Goal: Information Seeking & Learning: Understand process/instructions

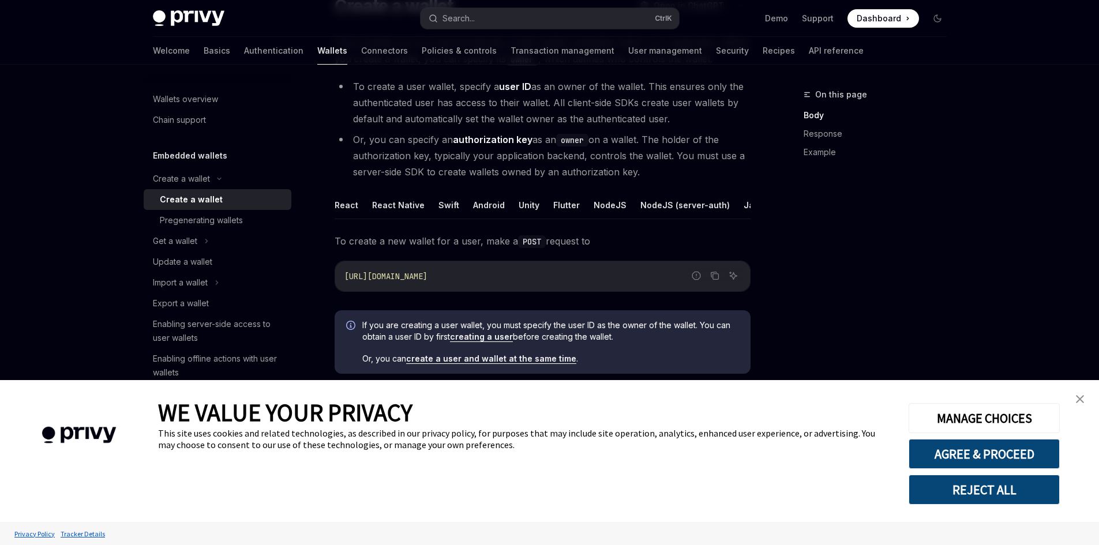
type textarea "*"
click at [1027, 450] on button "AGREE & PROCEED" at bounding box center [983, 454] width 151 height 30
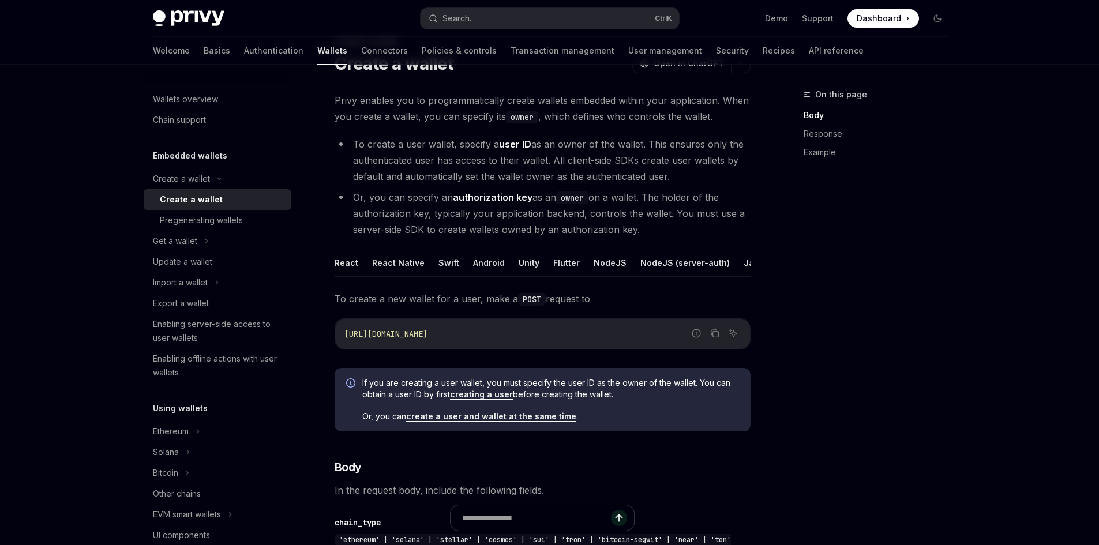
click at [352, 260] on button "React" at bounding box center [346, 262] width 24 height 27
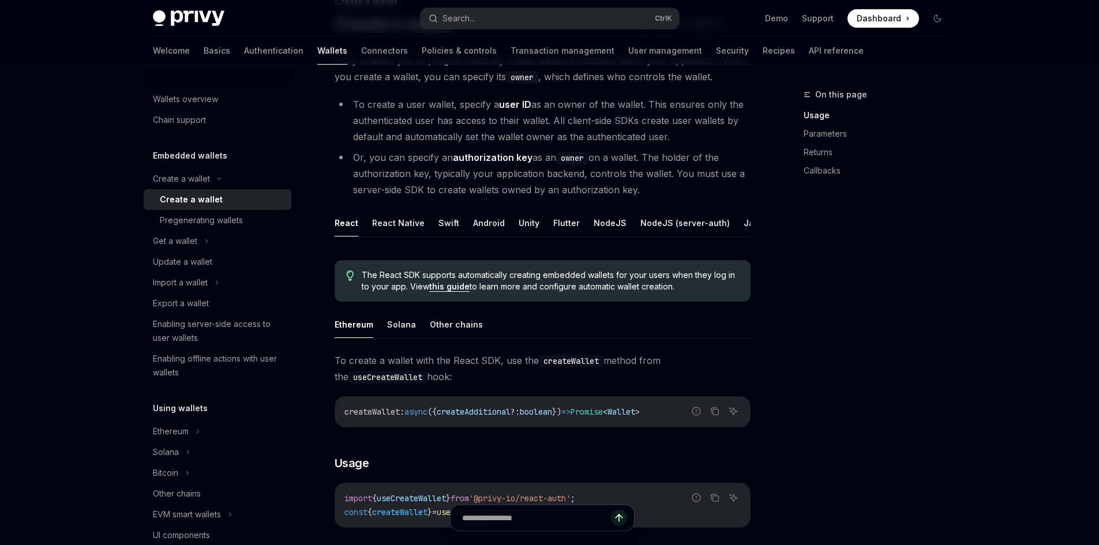
scroll to position [168, 0]
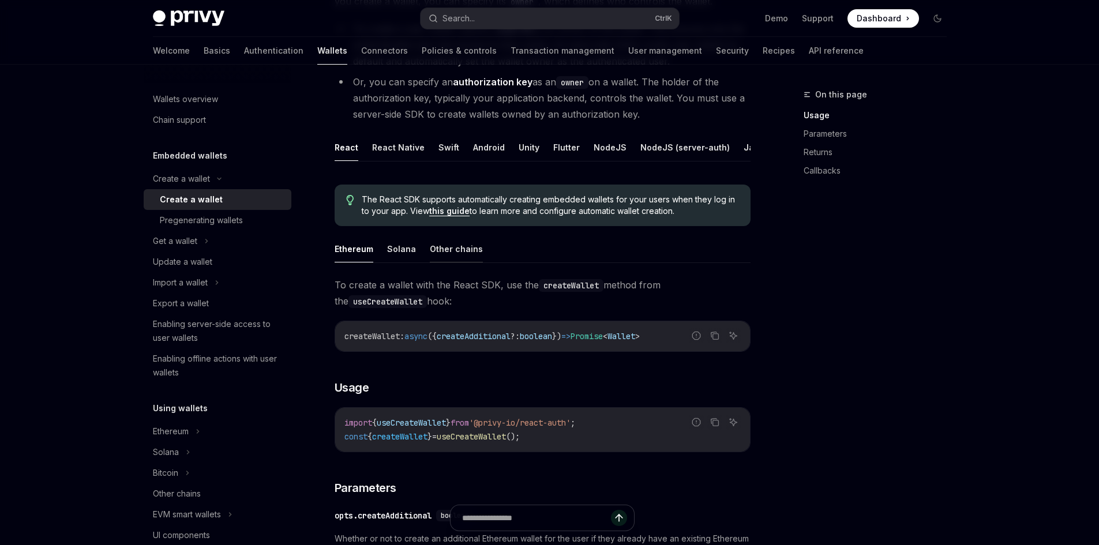
click at [448, 257] on button "Other chains" at bounding box center [456, 248] width 53 height 27
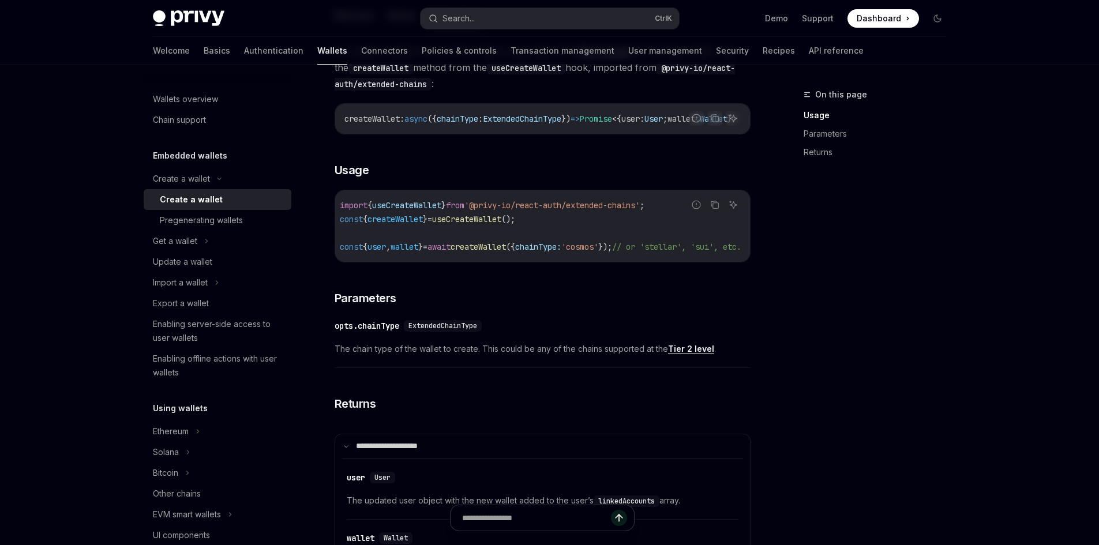
scroll to position [399, 0]
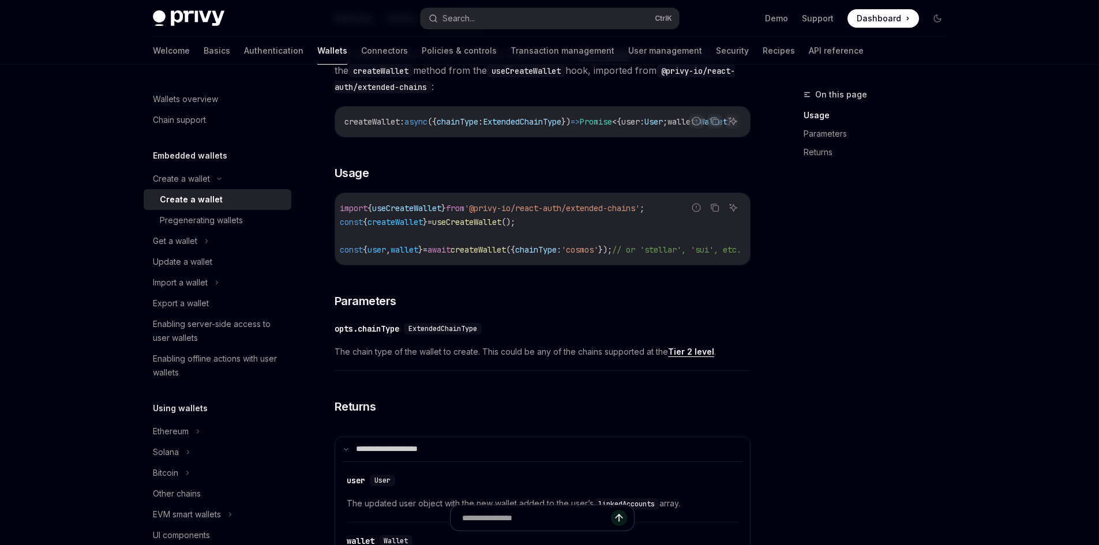
click at [513, 265] on div "import { useCreateWallet } from '@privy-io/react-auth/extended-chains' ; const …" at bounding box center [542, 229] width 415 height 72
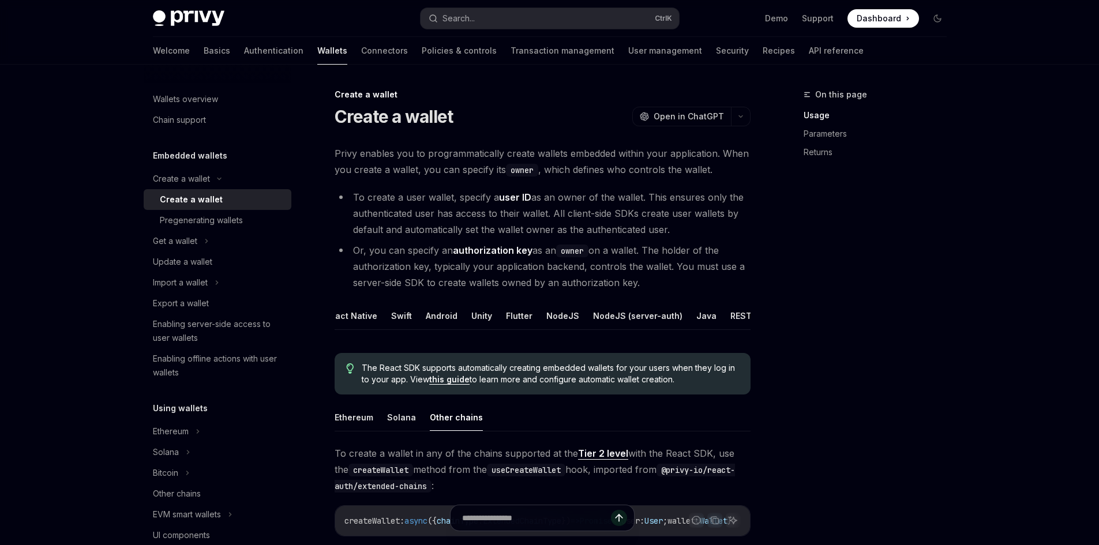
scroll to position [0, 0]
click at [197, 260] on div "Update a wallet" at bounding box center [182, 262] width 59 height 14
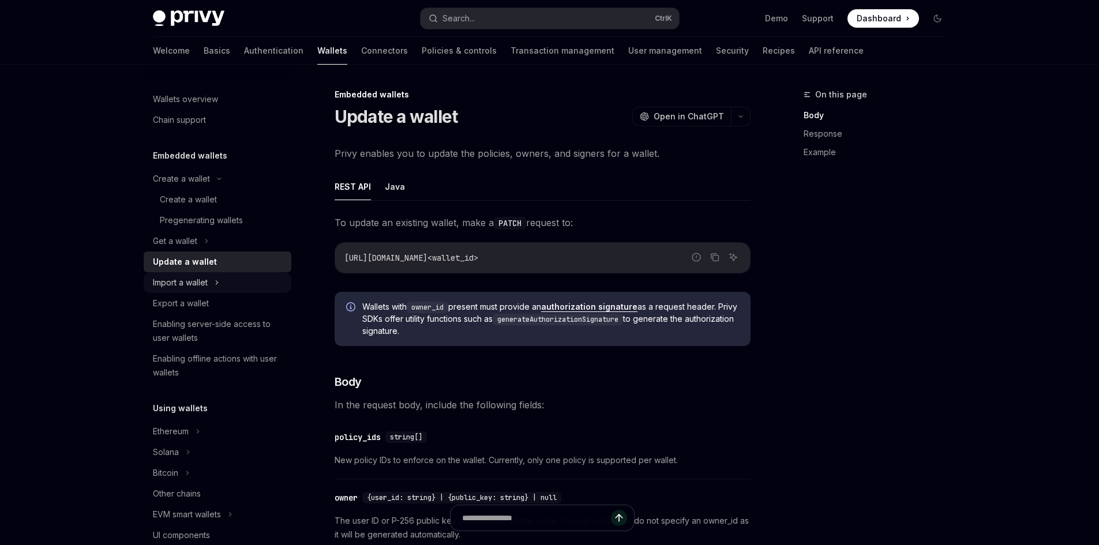
click at [236, 288] on div "Import a wallet" at bounding box center [218, 282] width 148 height 21
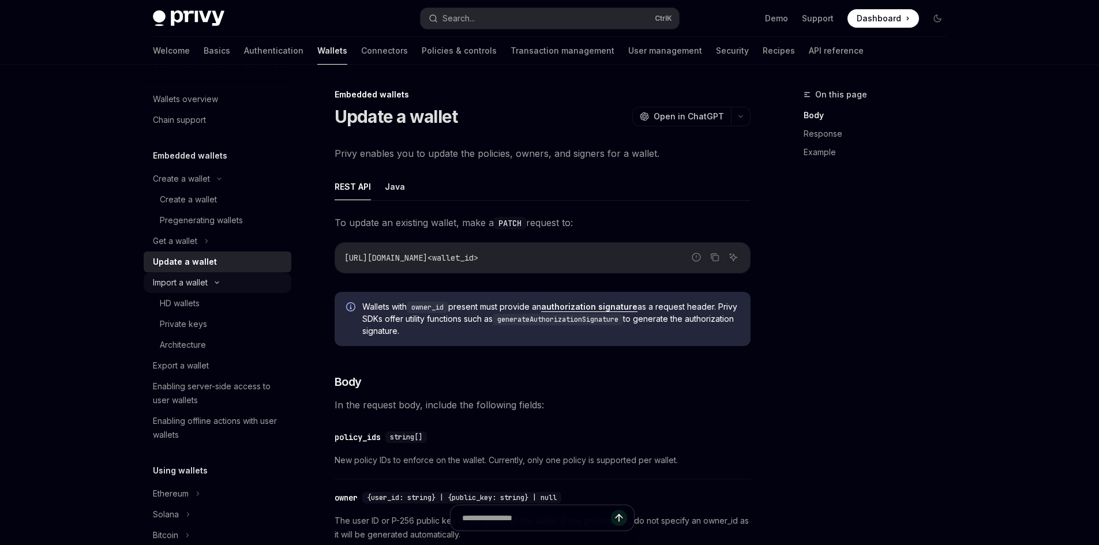
type textarea "*"
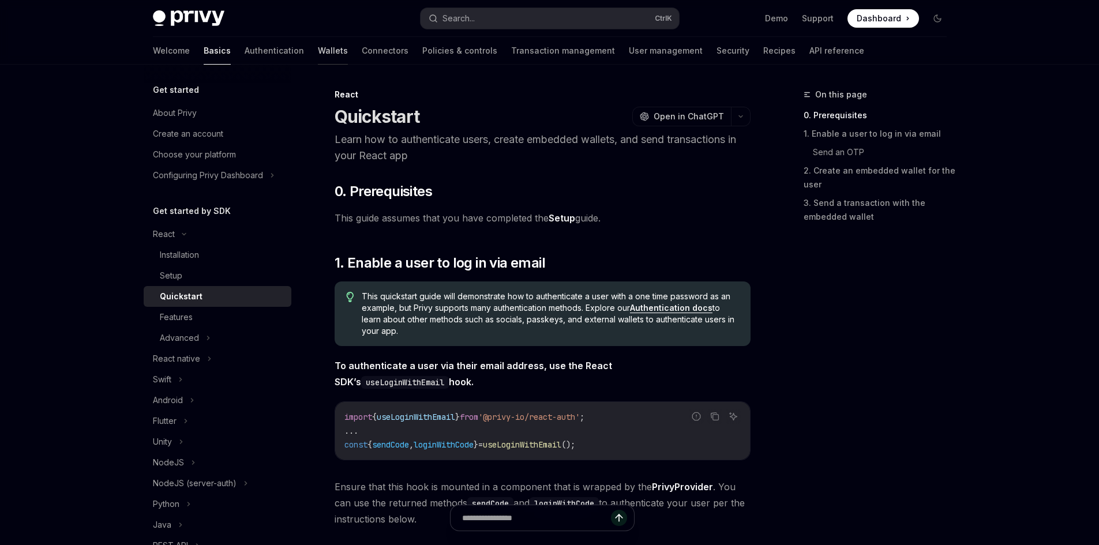
click at [318, 50] on link "Wallets" at bounding box center [333, 51] width 30 height 28
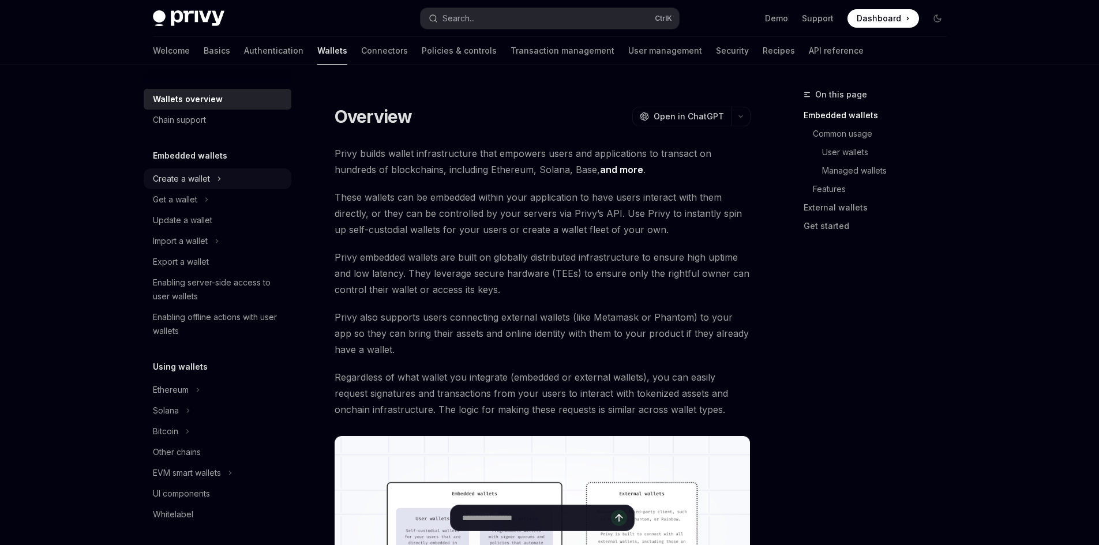
click at [215, 177] on div "Create a wallet" at bounding box center [218, 178] width 148 height 21
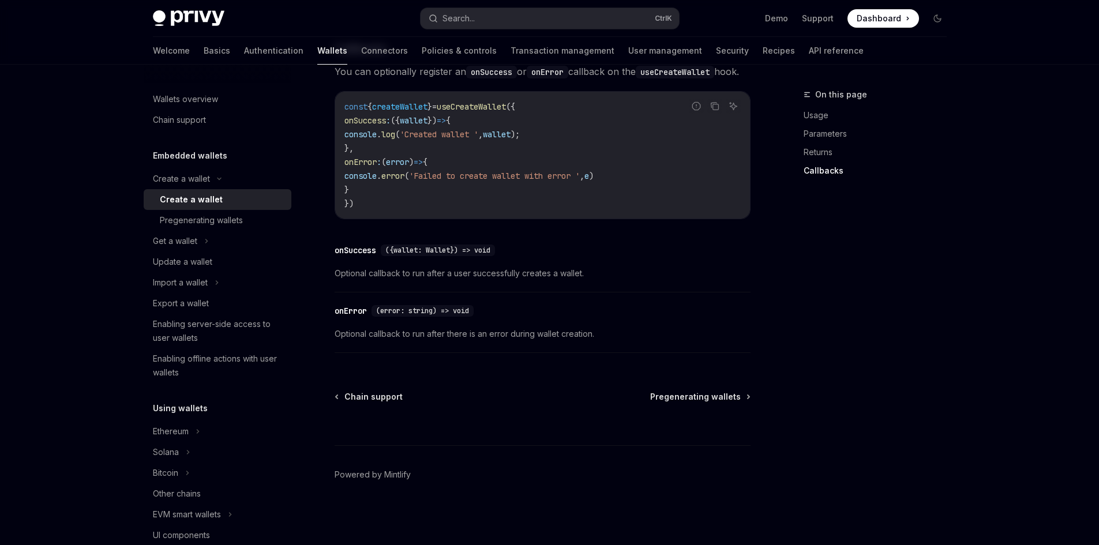
scroll to position [858, 0]
click at [212, 283] on div "Import a wallet" at bounding box center [218, 282] width 148 height 21
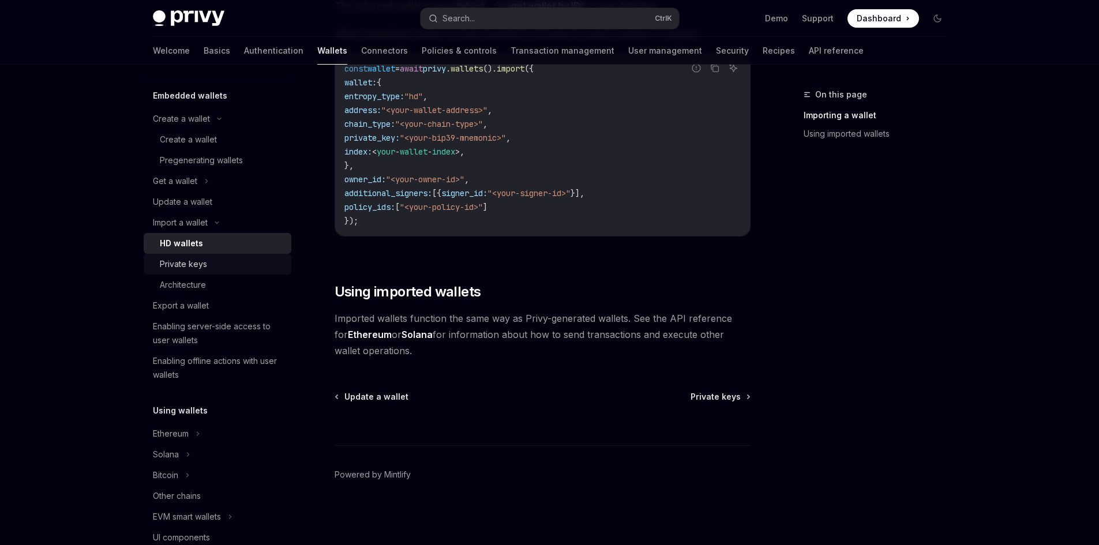
scroll to position [173, 0]
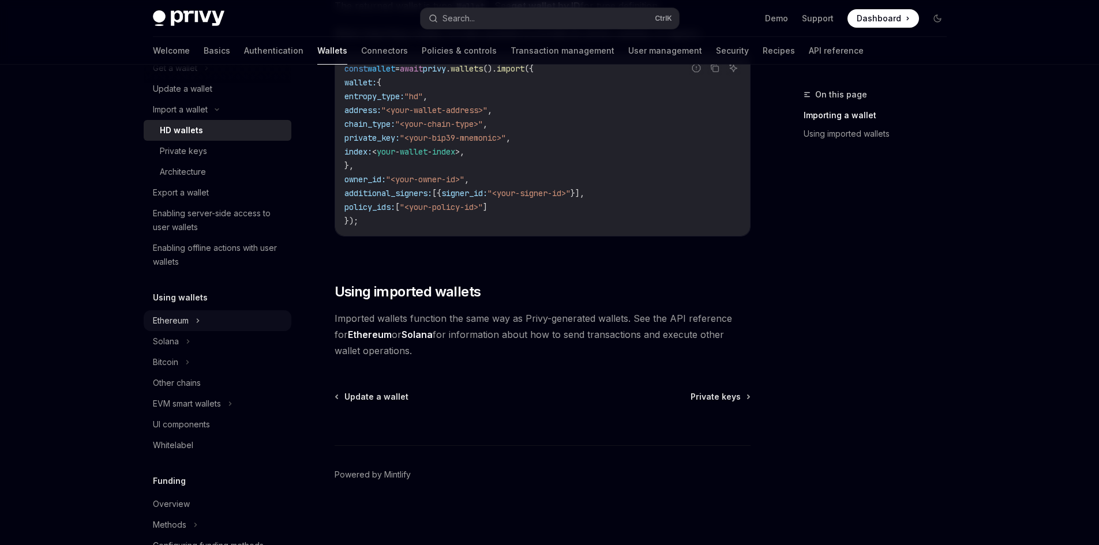
click at [206, 316] on div "Ethereum" at bounding box center [218, 320] width 148 height 21
type textarea "*"
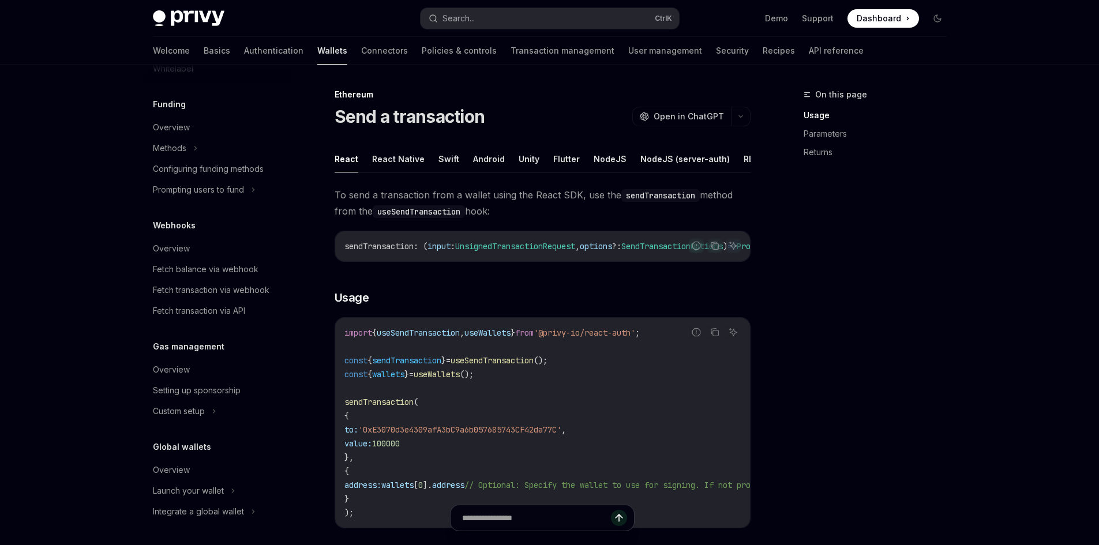
scroll to position [750, 0]
